Goal: Check status: Check status

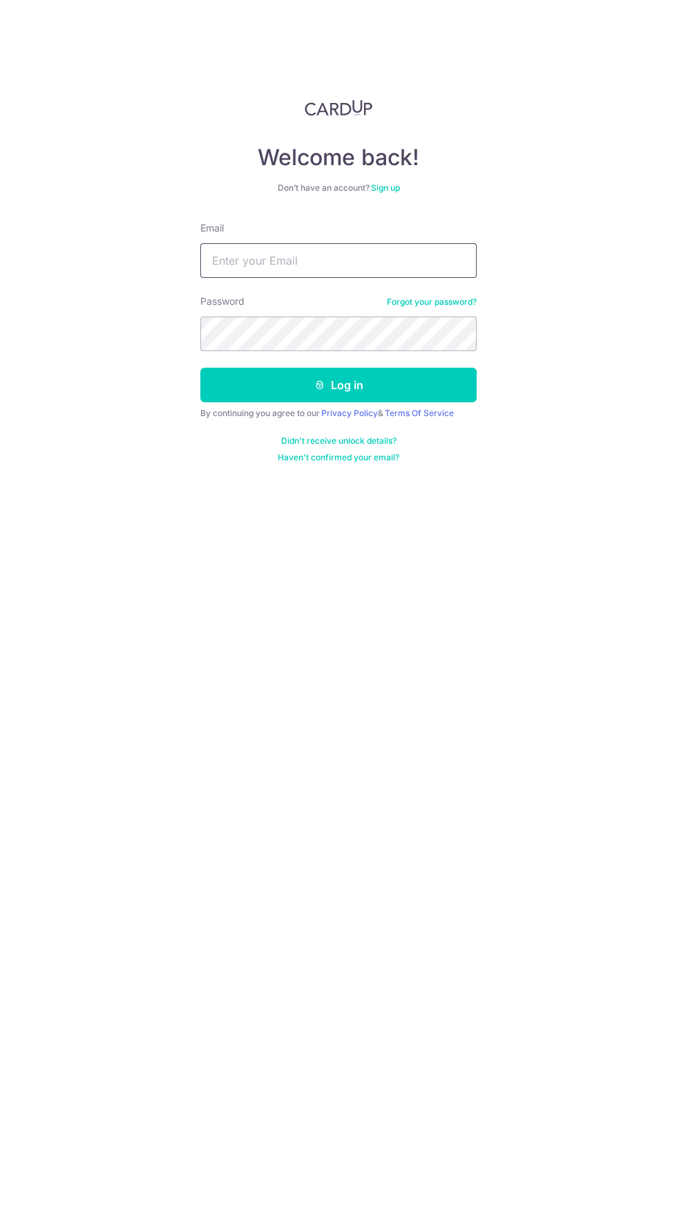
click at [326, 254] on input "Email" at bounding box center [338, 260] width 277 height 35
type input "[EMAIL_ADDRESS][DOMAIN_NAME]"
click at [200, 368] on button "Log in" at bounding box center [338, 385] width 277 height 35
click at [401, 379] on button "Log in" at bounding box center [338, 385] width 277 height 35
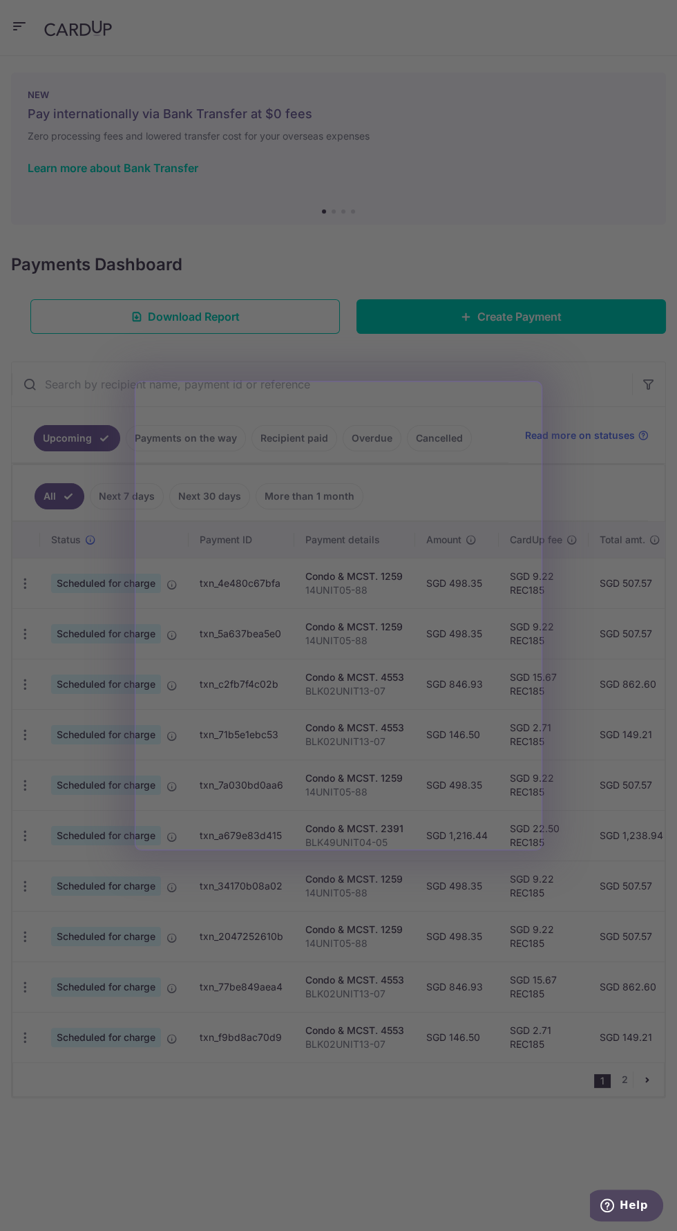
click at [453, 1077] on div at bounding box center [342, 622] width 684 height 1244
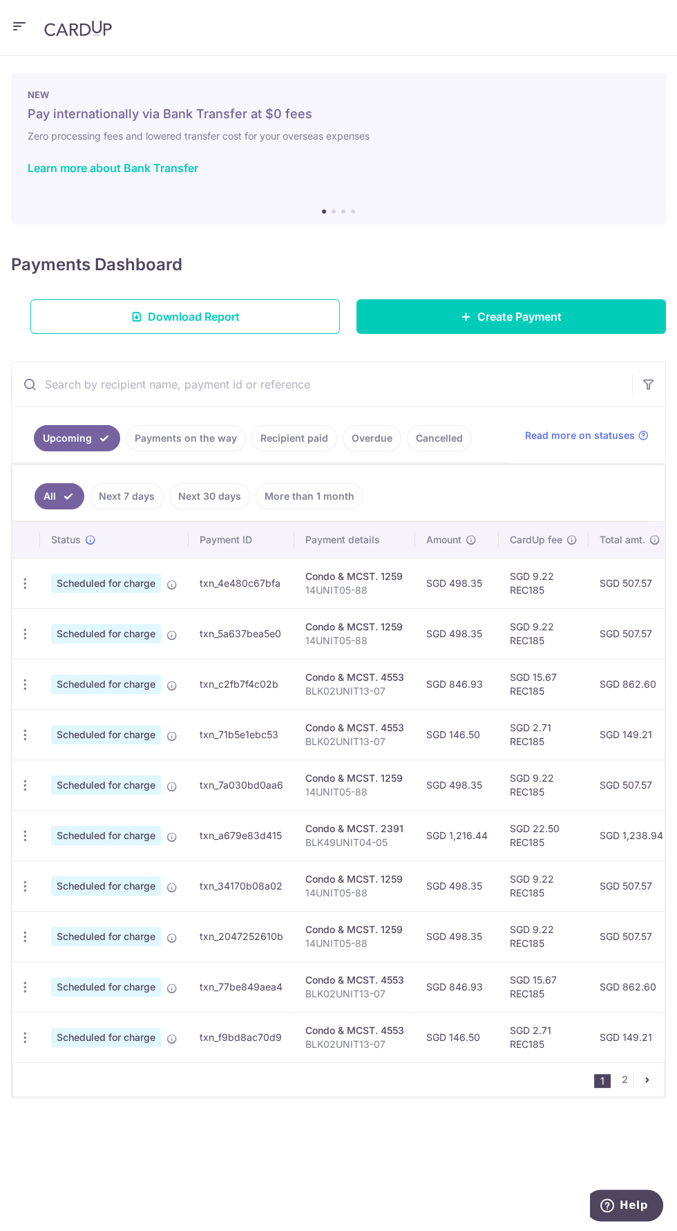
click at [196, 436] on link "Payments on the way" at bounding box center [186, 438] width 120 height 26
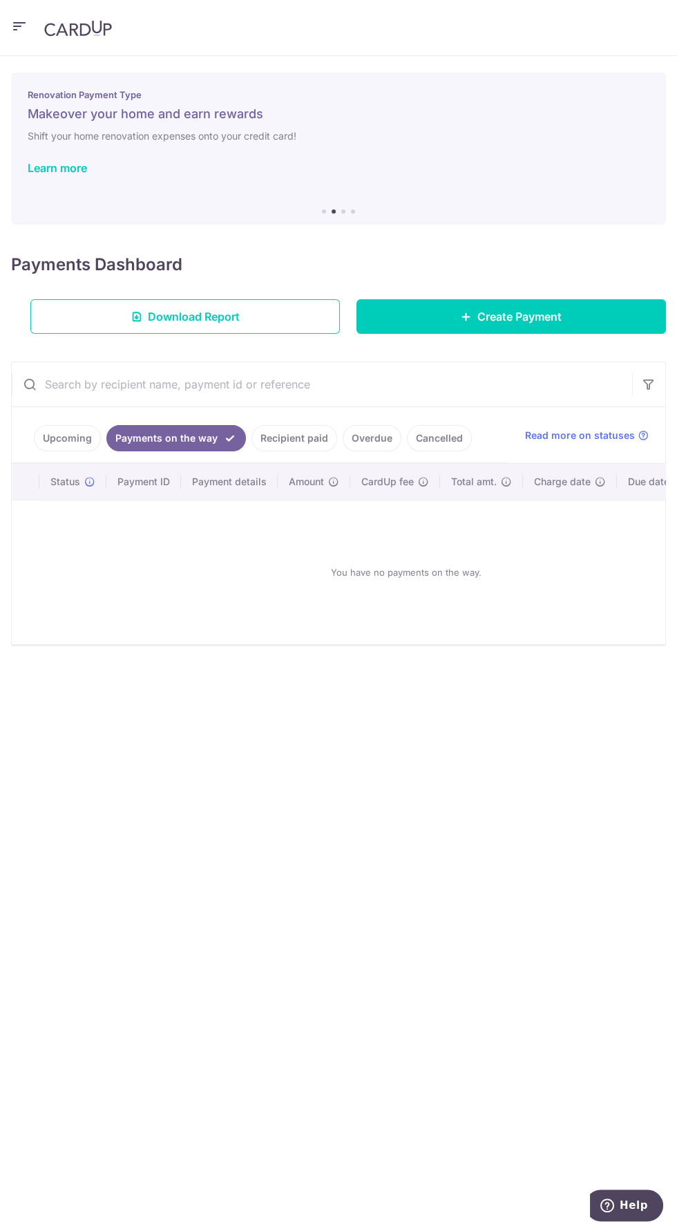
click at [295, 431] on link "Recipient paid" at bounding box center [295, 438] width 86 height 26
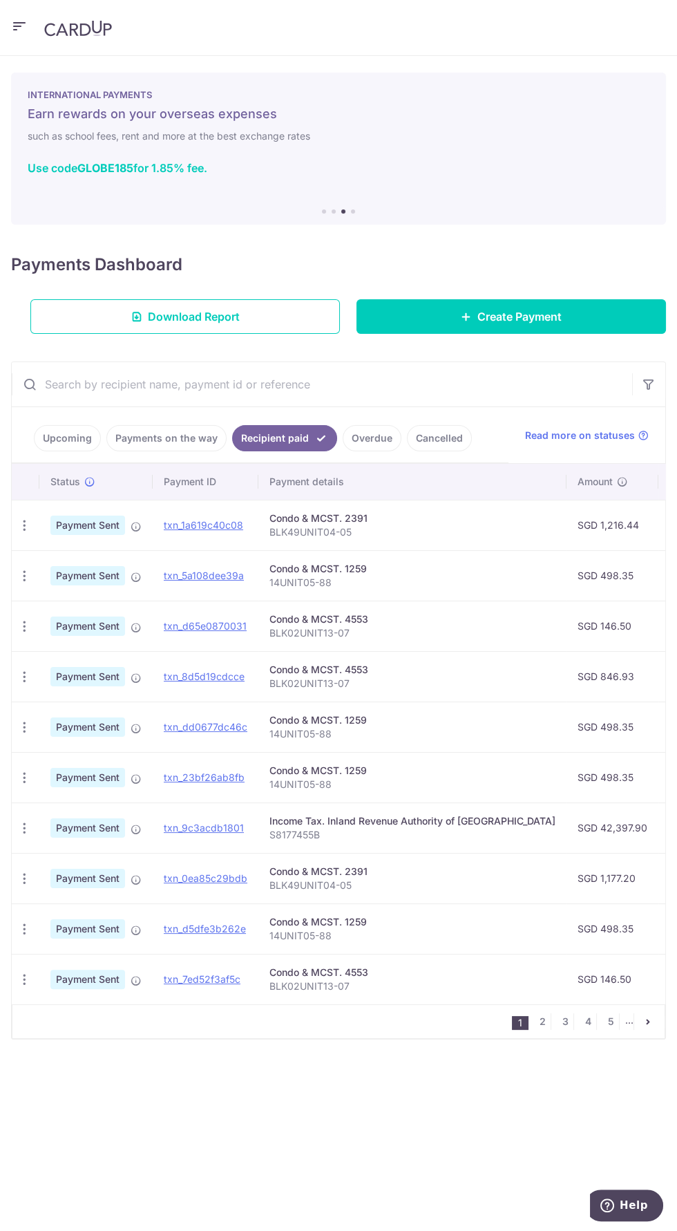
click at [73, 438] on link "Upcoming" at bounding box center [67, 438] width 67 height 26
